Goal: Information Seeking & Learning: Learn about a topic

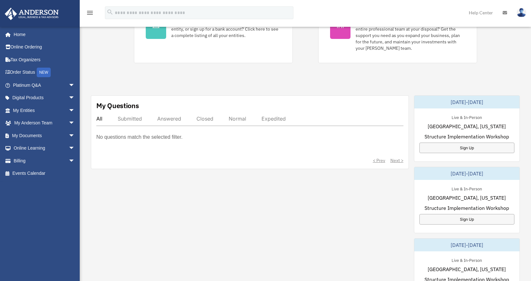
scroll to position [160, 0]
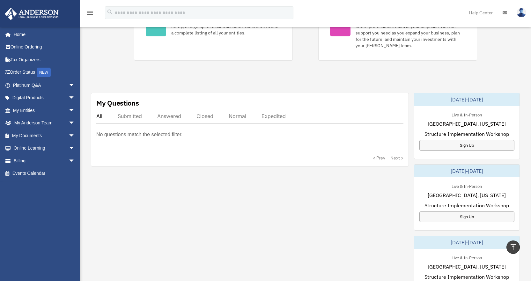
click at [135, 114] on div "Submitted" at bounding box center [130, 116] width 24 height 6
click at [166, 116] on div "Answered" at bounding box center [169, 116] width 24 height 6
drag, startPoint x: 190, startPoint y: 115, endPoint x: 205, endPoint y: 115, distance: 15.0
click at [191, 115] on div "All Submitted Answered Closed Normal Expedited" at bounding box center [249, 118] width 307 height 11
click at [207, 116] on div "Closed" at bounding box center [205, 116] width 17 height 6
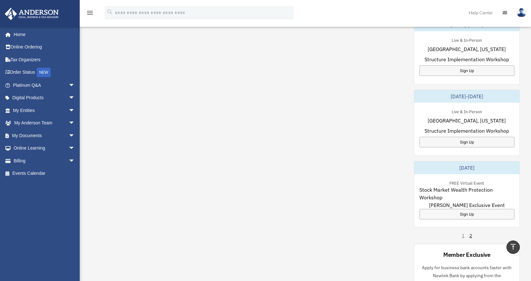
scroll to position [297, 0]
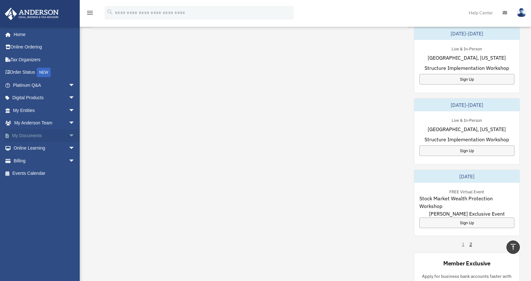
click at [69, 137] on span "arrow_drop_down" at bounding box center [75, 135] width 13 height 13
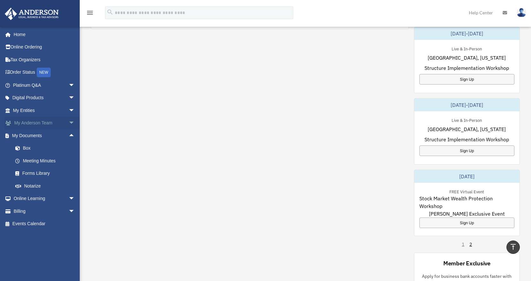
click at [69, 123] on span "arrow_drop_down" at bounding box center [75, 123] width 13 height 13
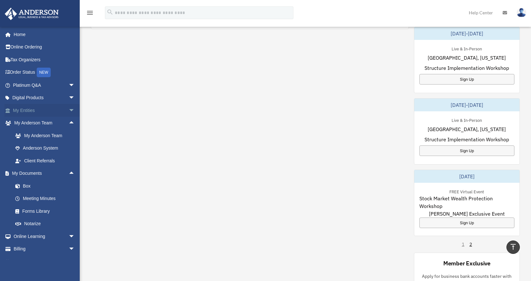
click at [69, 111] on span "arrow_drop_down" at bounding box center [75, 110] width 13 height 13
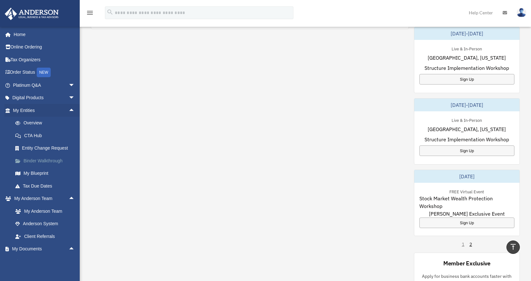
click at [55, 161] on link "Binder Walkthrough" at bounding box center [47, 160] width 76 height 13
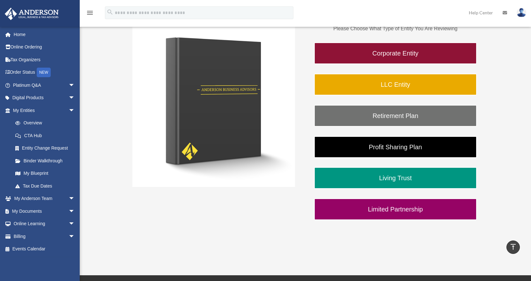
scroll to position [96, 0]
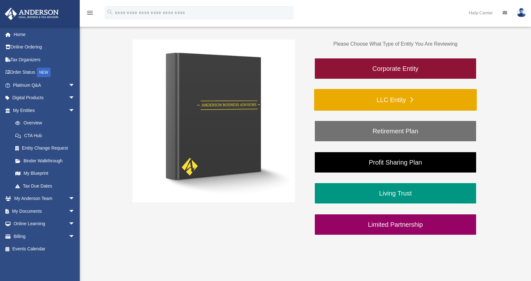
click at [388, 98] on link "LLC Entity" at bounding box center [395, 100] width 163 height 22
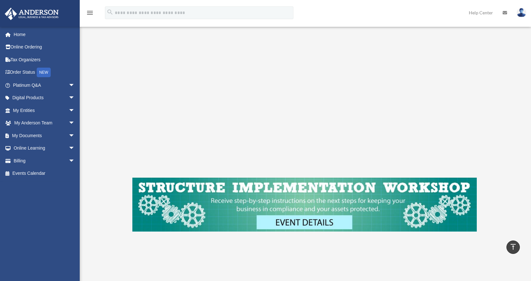
scroll to position [96, 0]
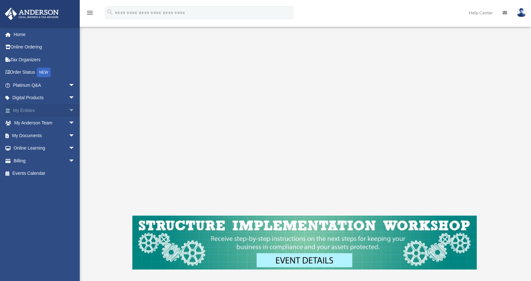
click at [59, 112] on link "My Entities arrow_drop_down" at bounding box center [44, 110] width 80 height 13
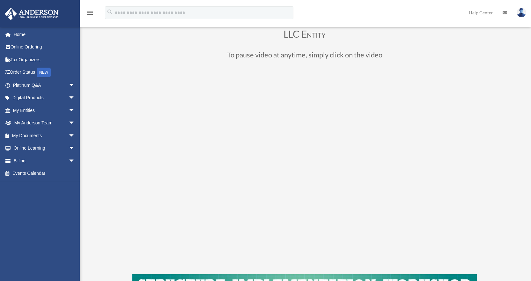
scroll to position [0, 0]
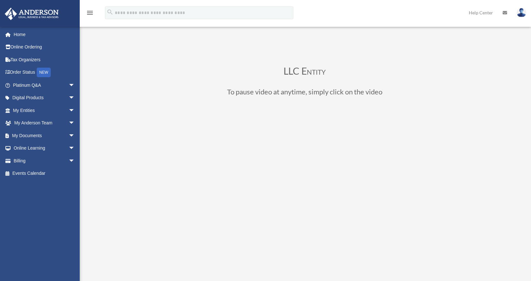
click at [91, 12] on icon "menu" at bounding box center [90, 13] width 8 height 8
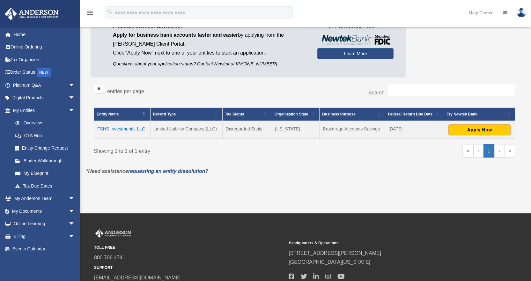
scroll to position [64, 0]
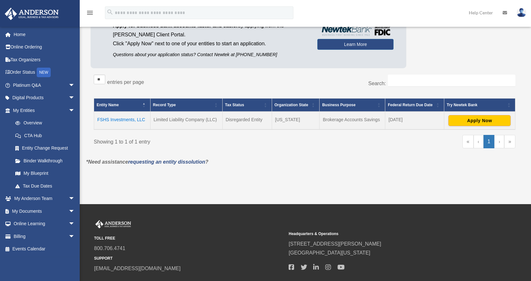
click at [82, 198] on div "Overview ardgzr@gmail.com Sign Out ardgzr@gmail.com Home Online Ordering Tax Or…" at bounding box center [265, 70] width 531 height 268
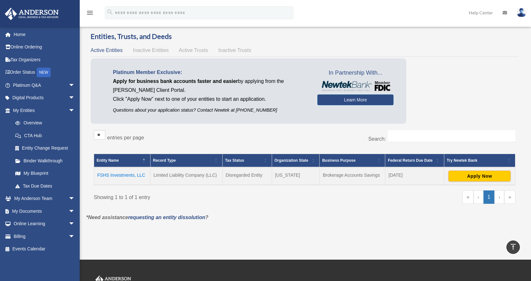
scroll to position [0, 0]
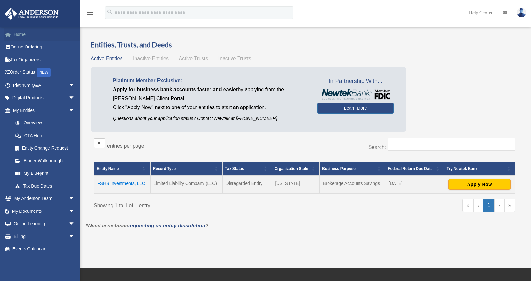
click at [24, 34] on link "Home" at bounding box center [44, 34] width 80 height 13
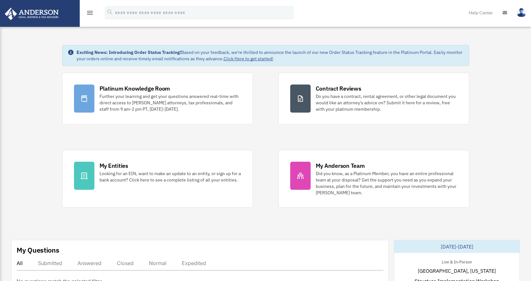
click at [521, 15] on img at bounding box center [522, 12] width 10 height 9
click at [91, 14] on icon "menu" at bounding box center [90, 13] width 8 height 8
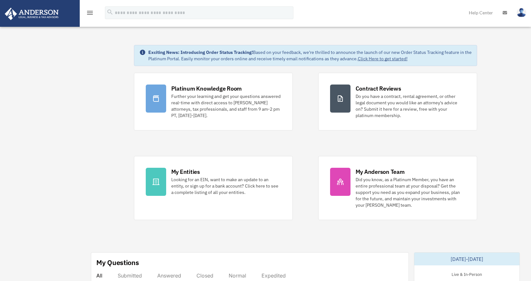
click at [91, 14] on icon "menu" at bounding box center [90, 13] width 8 height 8
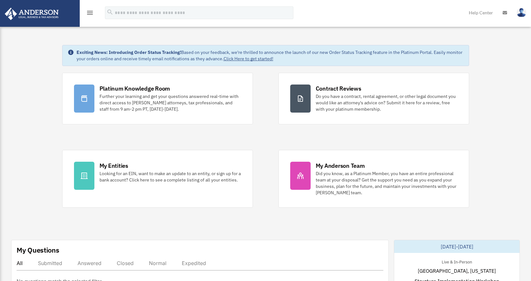
click at [91, 14] on icon "menu" at bounding box center [90, 13] width 8 height 8
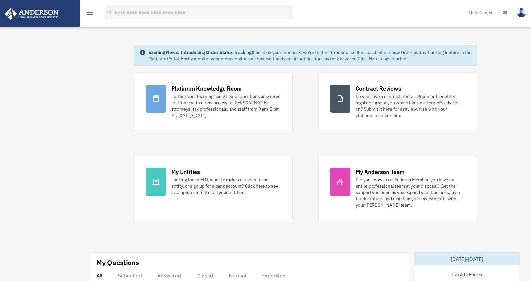
click at [88, 16] on icon "menu" at bounding box center [90, 13] width 8 height 8
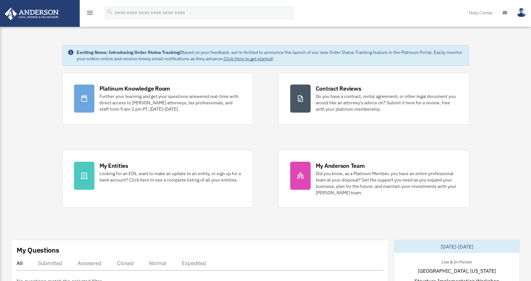
click at [88, 16] on icon "menu" at bounding box center [90, 13] width 8 height 8
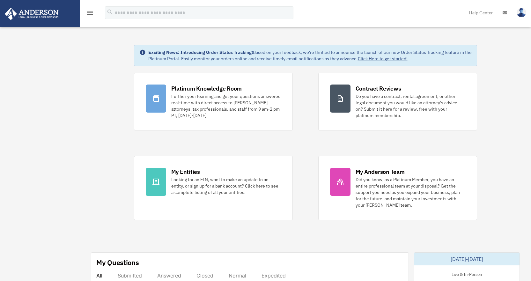
click at [37, 8] on img at bounding box center [32, 14] width 58 height 12
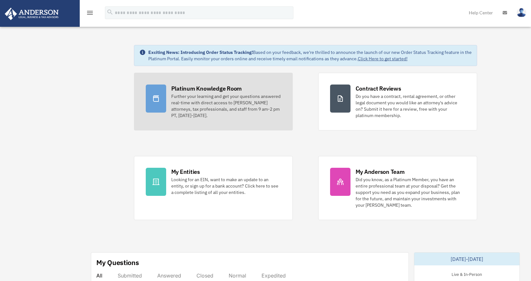
click at [194, 105] on div "Further your learning and get your questions answered real-time with direct acc…" at bounding box center [226, 106] width 110 height 26
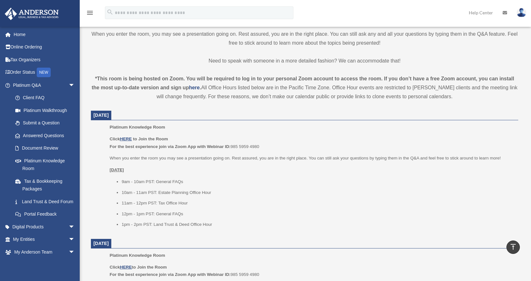
scroll to position [223, 0]
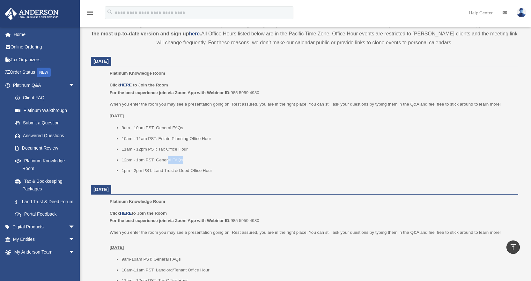
drag, startPoint x: 190, startPoint y: 160, endPoint x: 168, endPoint y: 160, distance: 22.3
click at [168, 160] on li "12pm - 1pm PST: General FAQs" at bounding box center [318, 160] width 392 height 8
click at [159, 170] on li "1pm - 2pm PST: Land Trust & Deed Office Hour" at bounding box center [318, 171] width 392 height 8
click at [86, 175] on div "Platinum Knowledge Room Our open office hours and helplines have moved into our…" at bounding box center [304, 261] width 437 height 888
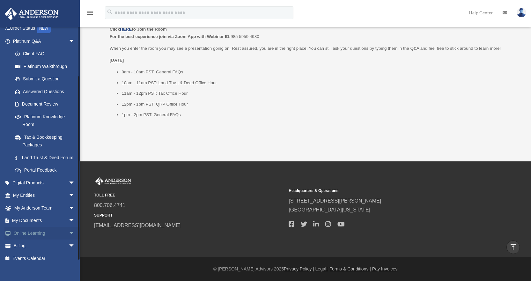
scroll to position [58, 0]
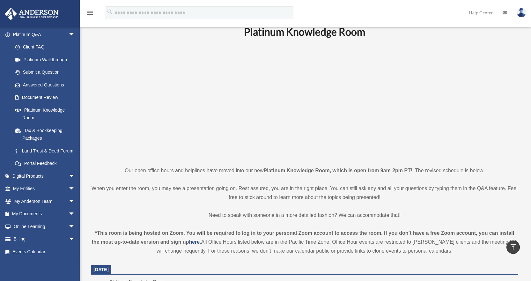
scroll to position [0, 0]
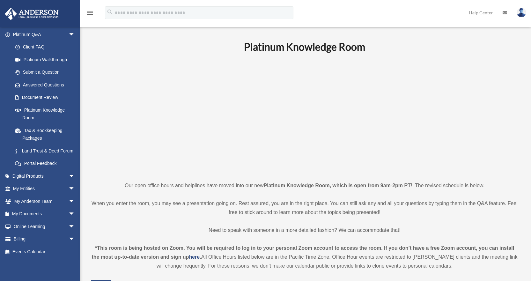
click at [520, 16] on img at bounding box center [522, 12] width 10 height 9
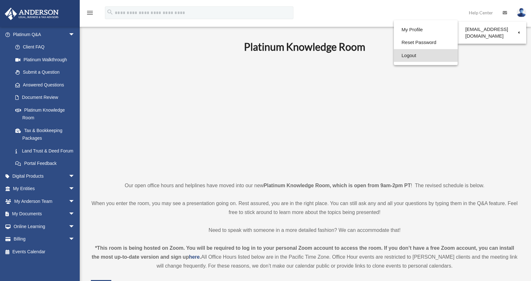
click at [418, 56] on link "Logout" at bounding box center [426, 55] width 64 height 13
